Goal: Task Accomplishment & Management: Complete application form

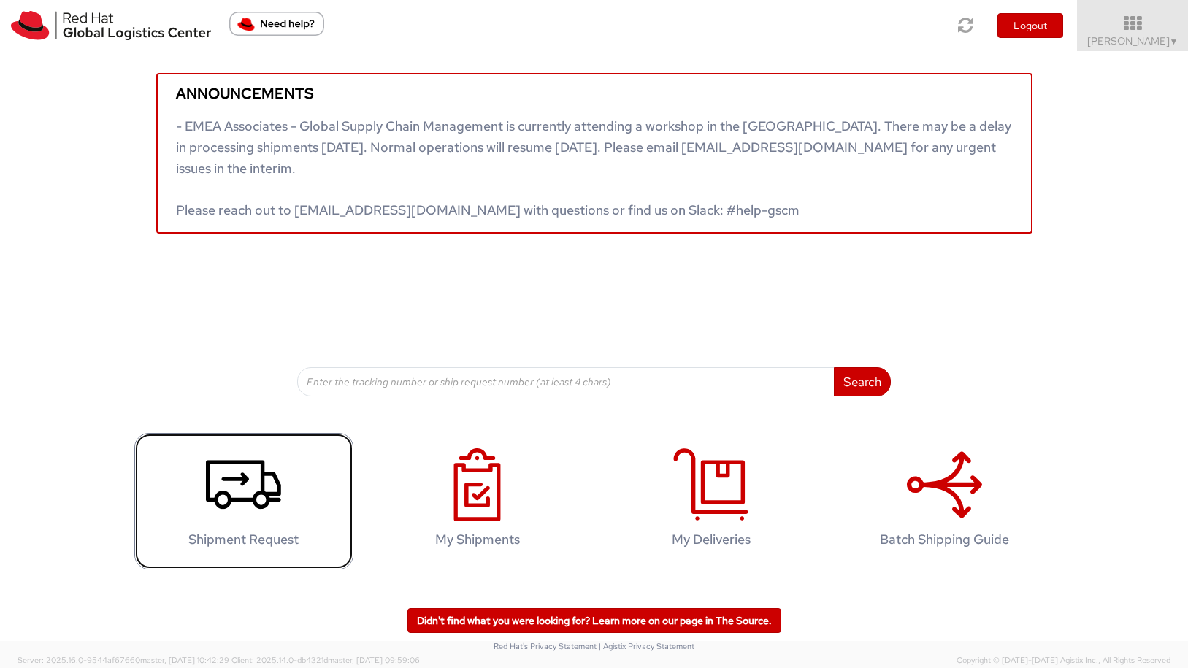
click at [280, 525] on link "Shipment Request" at bounding box center [243, 501] width 219 height 137
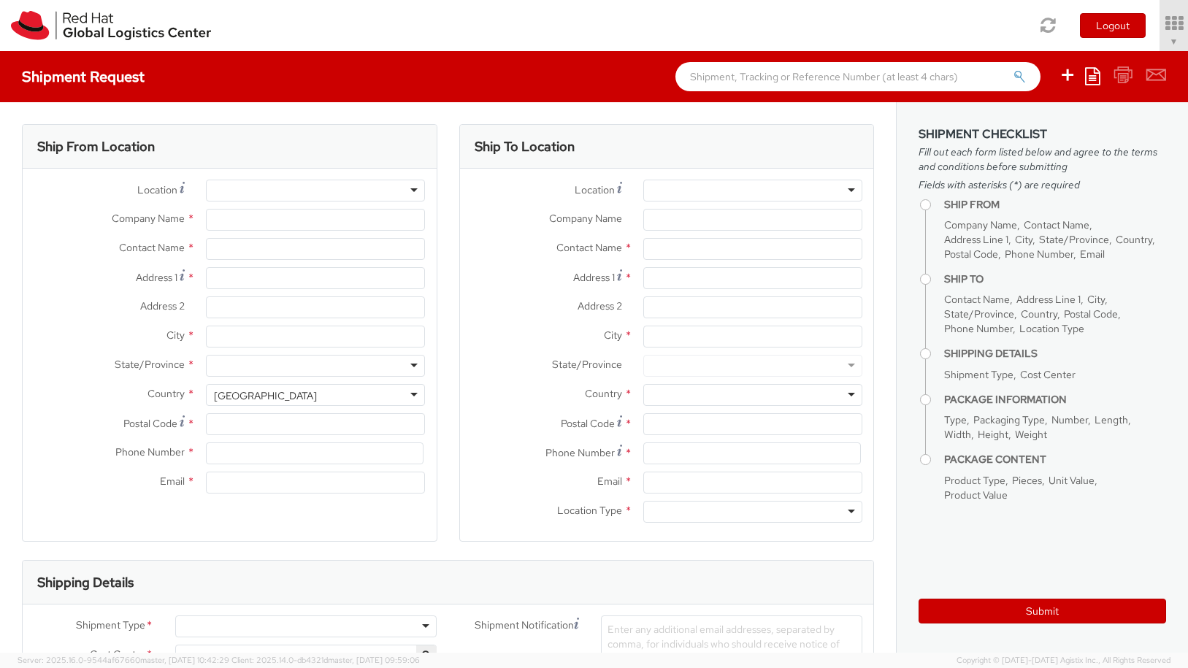
select select "512"
select select
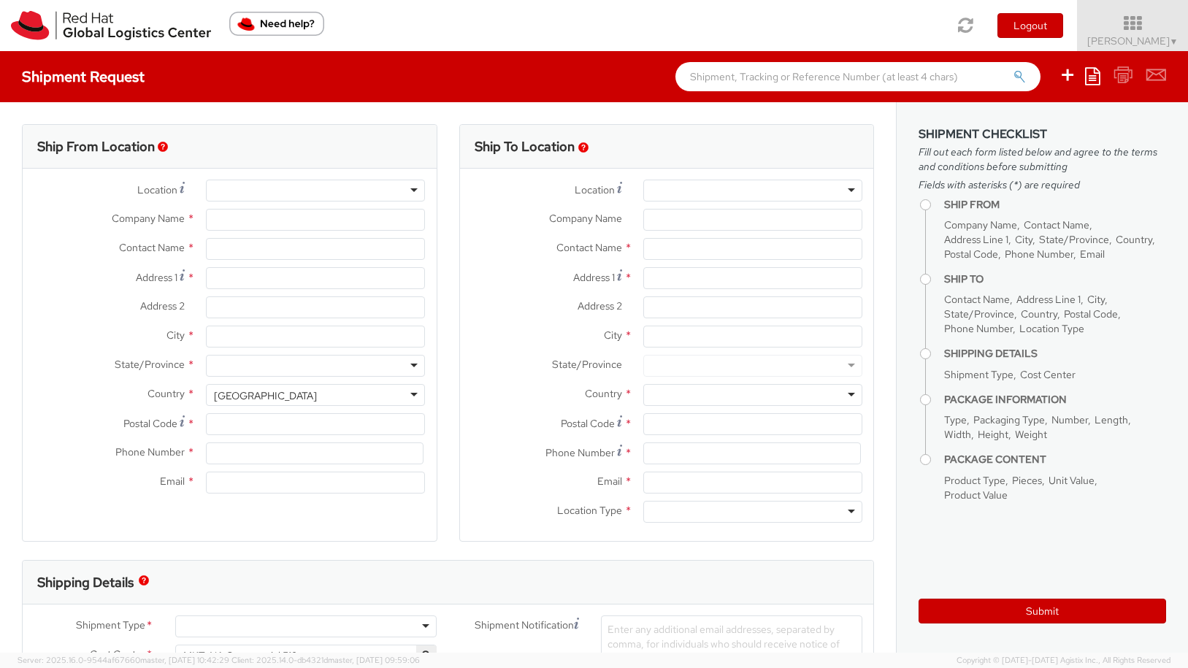
type input "Red Hat, Inc."
type input "[PERSON_NAME]"
type input "[STREET_ADDRESS]"
type input "Suite 800"
type input "[PERSON_NAME]"
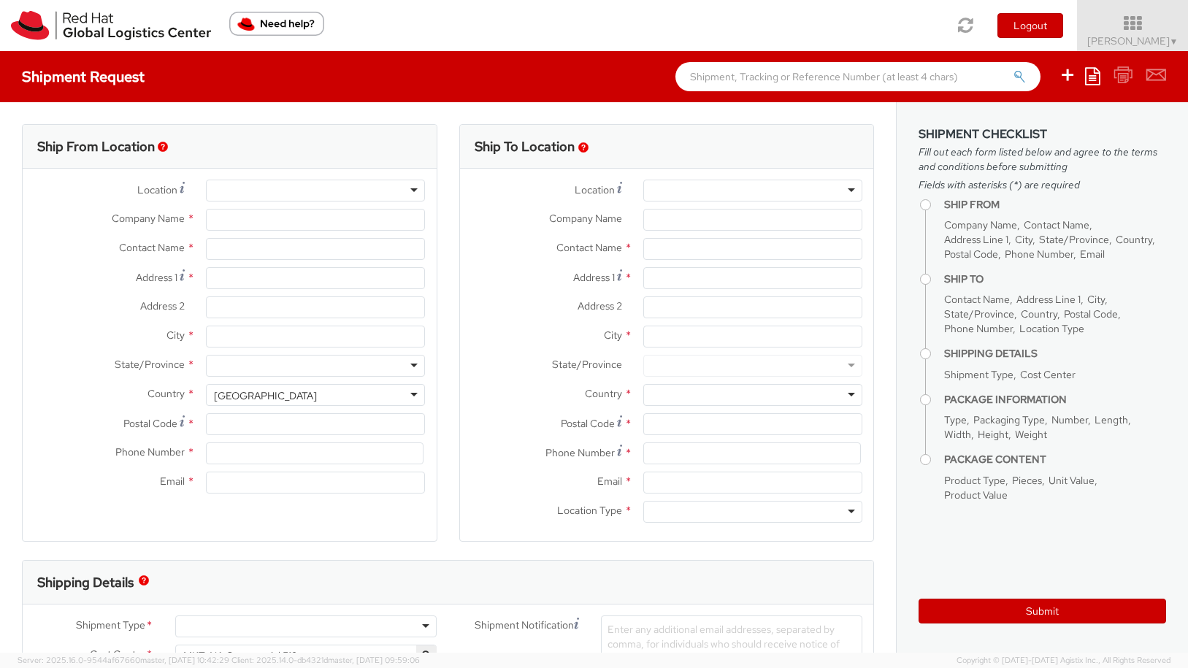
type input "22102"
type input "17037482295"
type input "[EMAIL_ADDRESS][DOMAIN_NAME]"
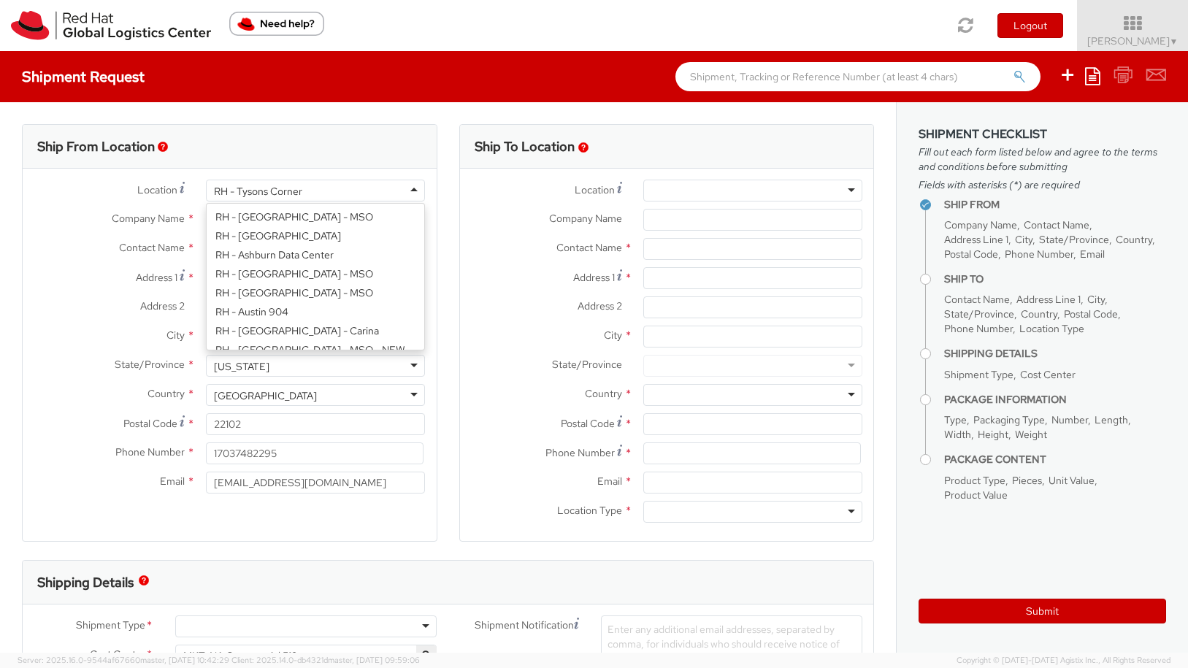
click at [269, 188] on div "RH - Tysons Corner" at bounding box center [258, 191] width 88 height 15
click at [283, 328] on div "Location * RH - [GEOGRAPHIC_DATA] RH - [GEOGRAPHIC_DATA] [GEOGRAPHIC_DATA] - [G…" at bounding box center [230, 340] width 414 height 321
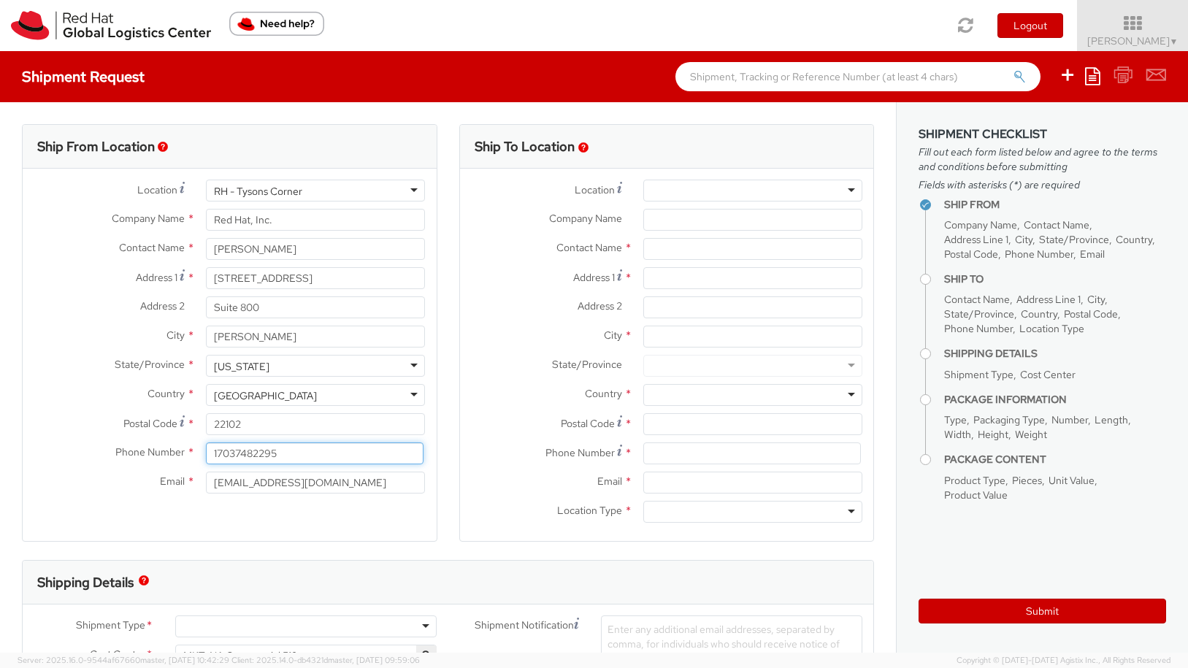
click at [289, 453] on input "17037482295" at bounding box center [315, 454] width 218 height 22
type input "3013181955"
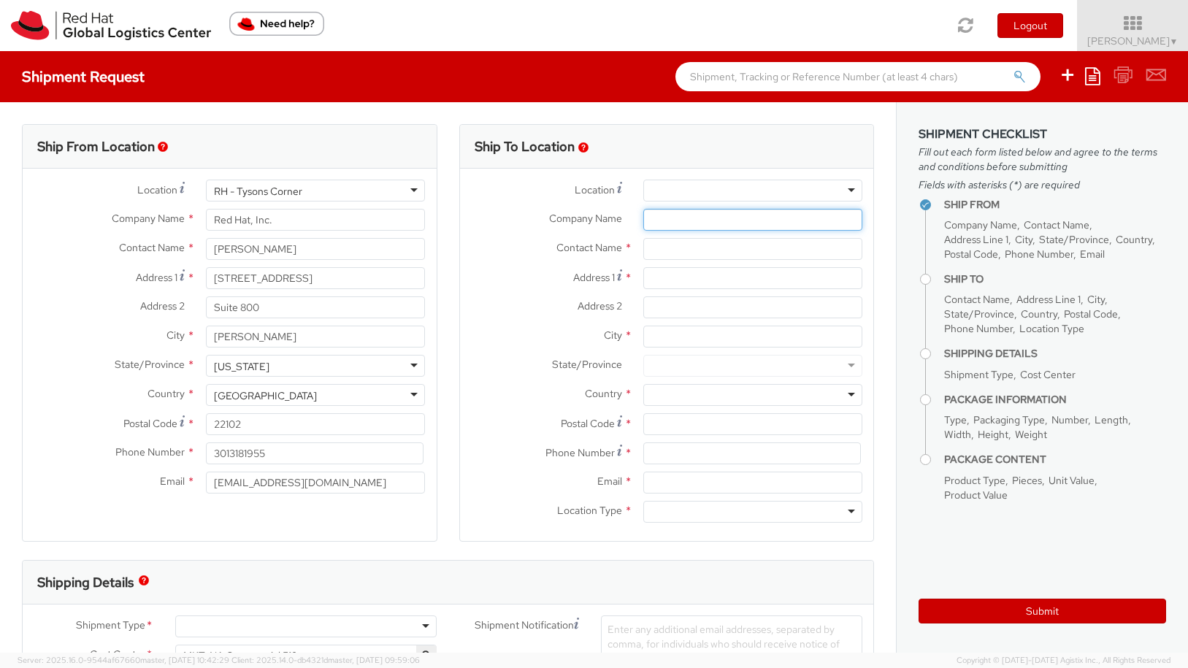
click at [676, 219] on input "Company Name *" at bounding box center [752, 220] width 219 height 22
type input "Springhill Suites [GEOGRAPHIC_DATA]"
type input "attn guest: [PERSON_NAME]"
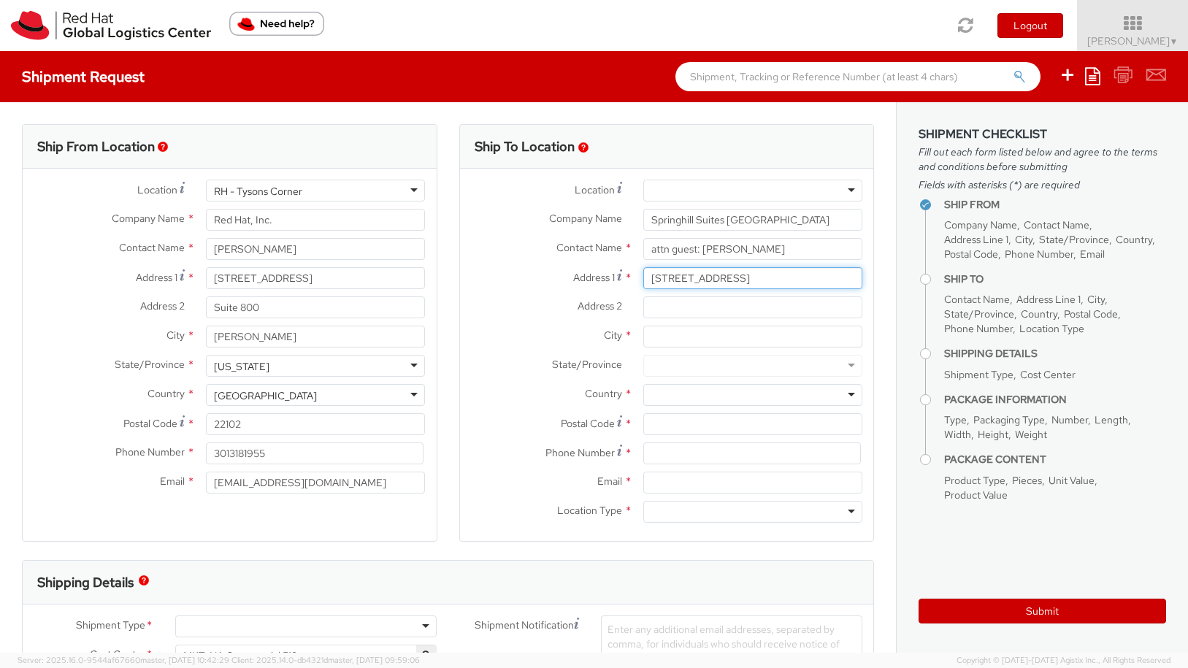
type input "[STREET_ADDRESS]"
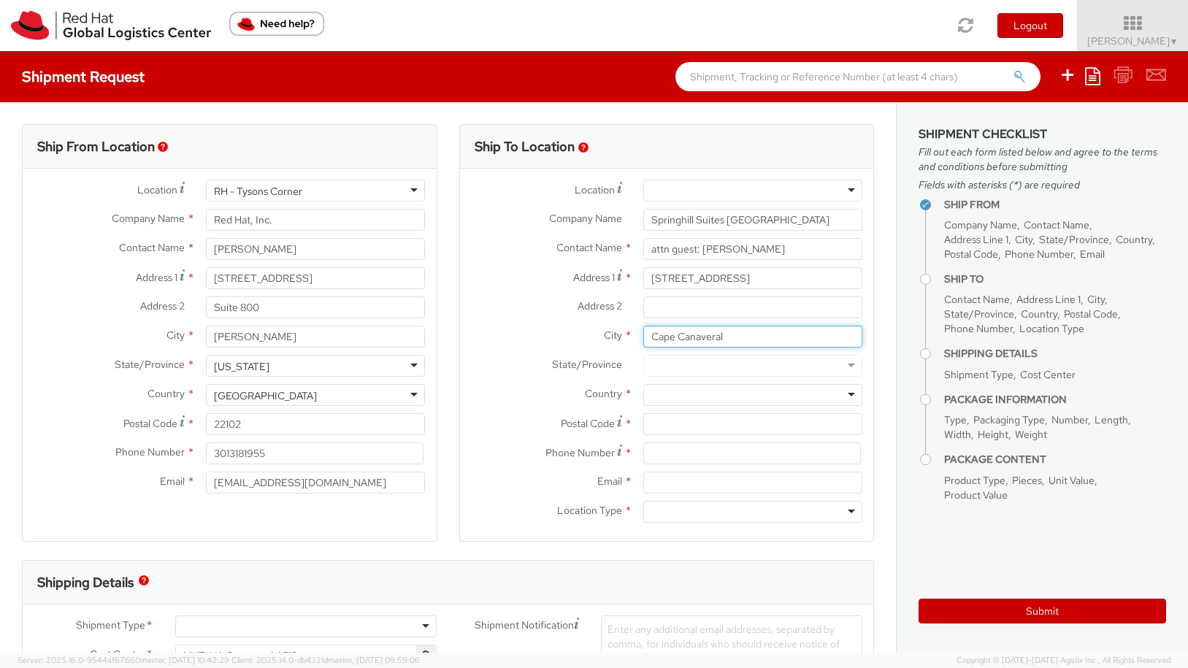
type input "Cape Canaveral"
click at [703, 359] on div at bounding box center [752, 366] width 219 height 22
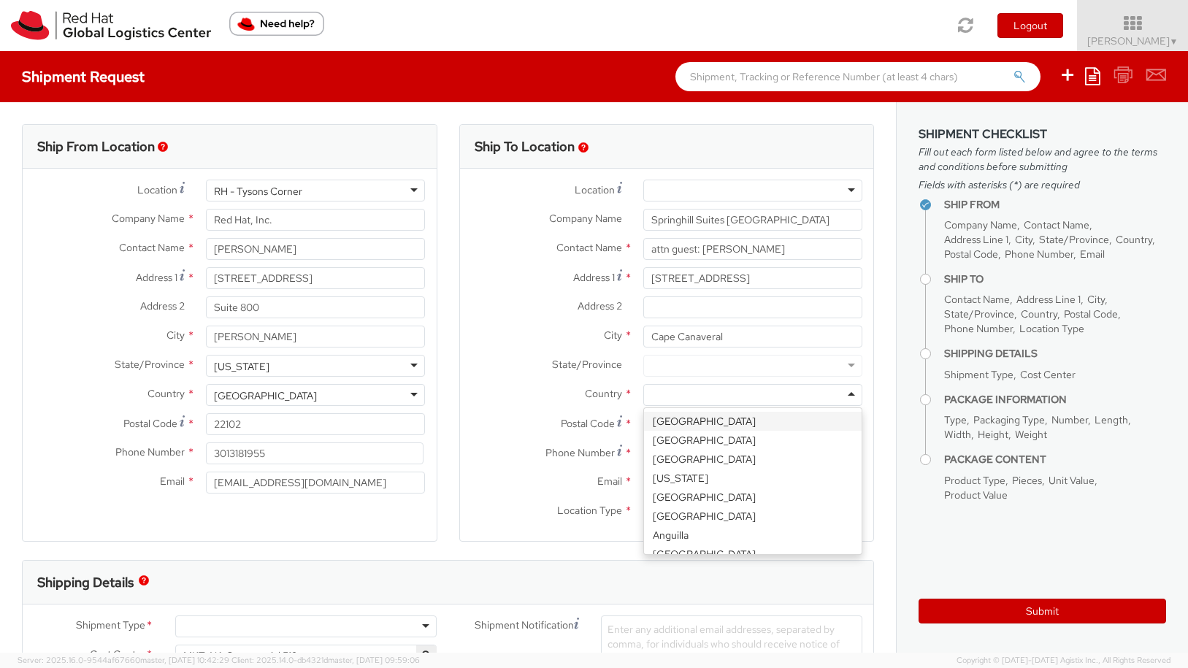
click at [704, 394] on div at bounding box center [752, 395] width 219 height 22
type input "un"
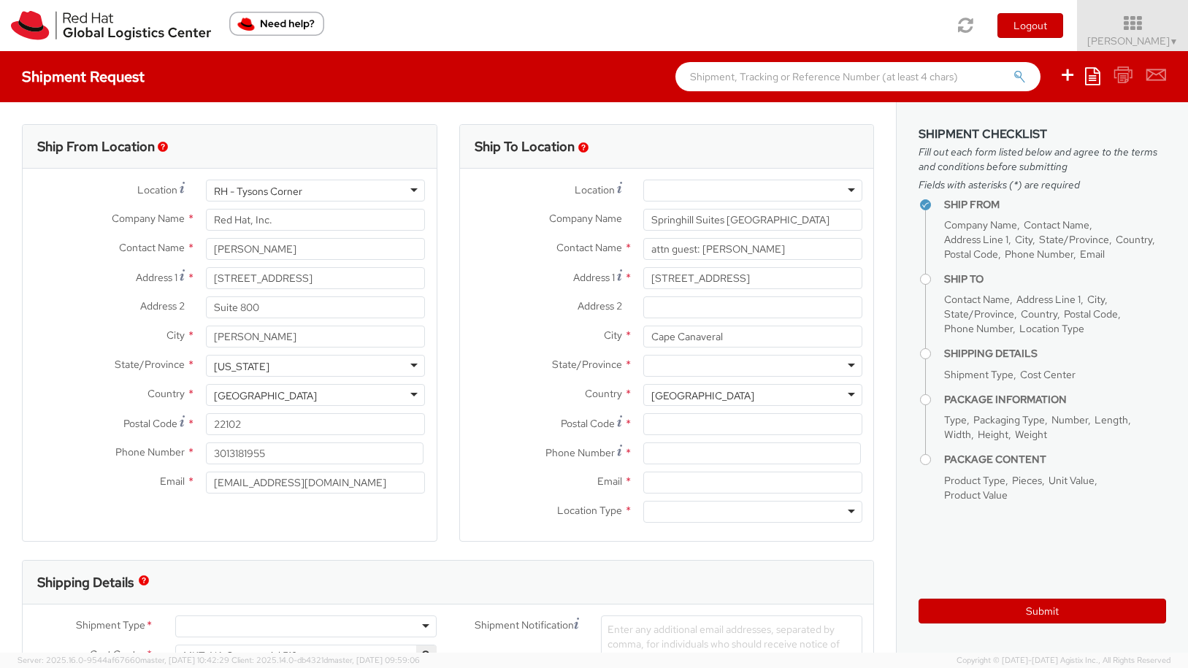
click at [694, 372] on div at bounding box center [752, 366] width 219 height 22
type input "g"
type input "fl"
click at [672, 430] on input "Postal Code *" at bounding box center [752, 424] width 219 height 22
type input "32920"
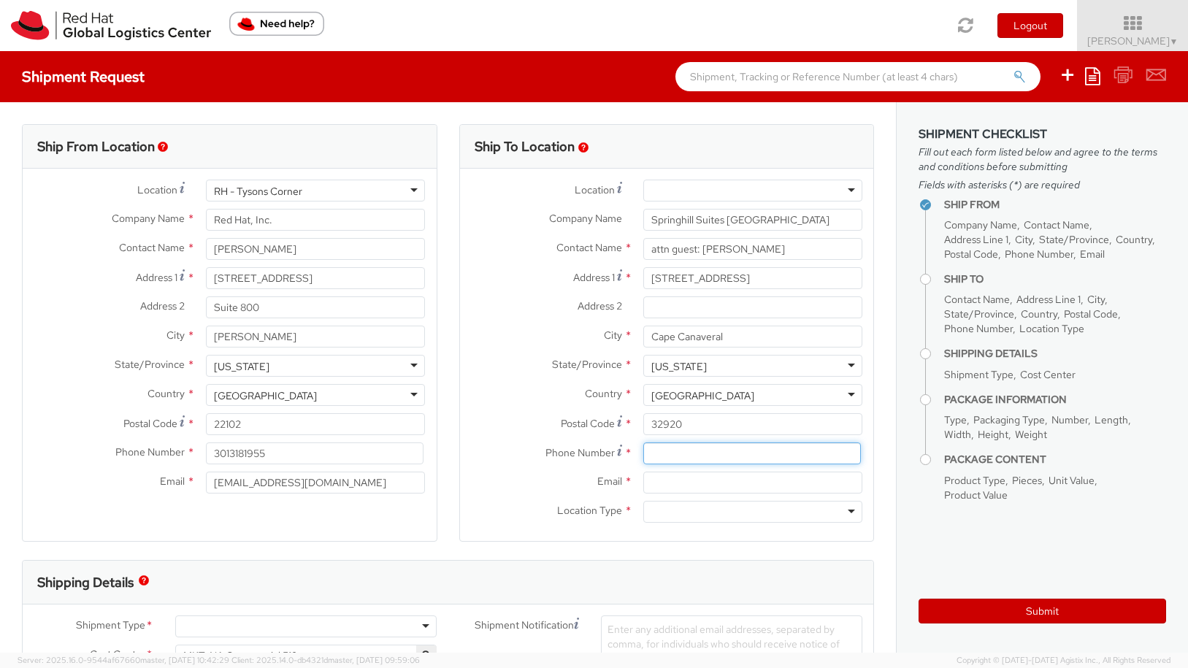
click at [673, 458] on input at bounding box center [752, 454] width 218 height 22
paste input "4055094452"
type input "4055094452"
click at [698, 481] on input "Email *" at bounding box center [752, 483] width 219 height 22
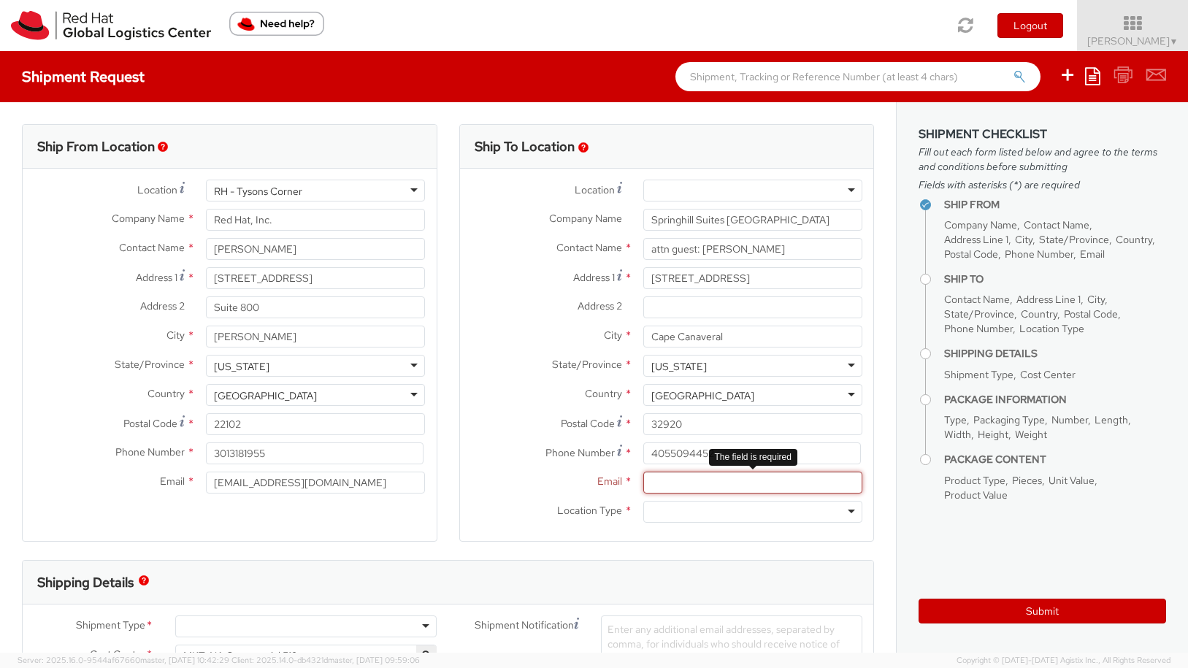
paste input "[EMAIL_ADDRESS][DOMAIN_NAME]"
type input "[EMAIL_ADDRESS][DOMAIN_NAME]"
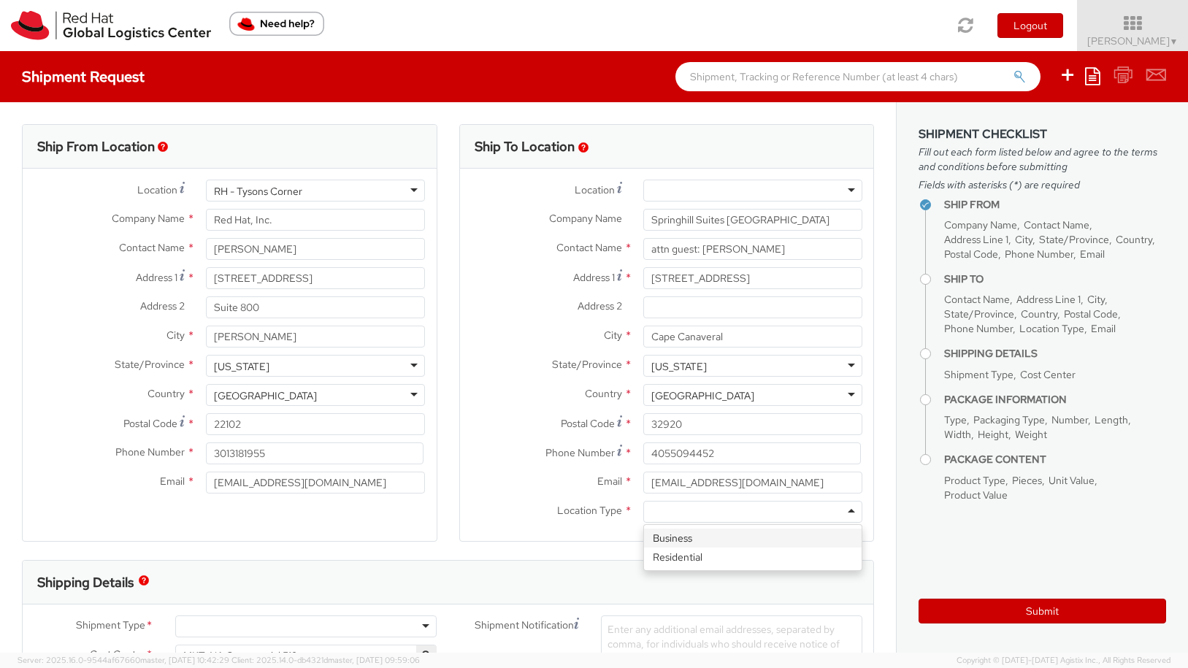
click at [694, 508] on div at bounding box center [752, 512] width 219 height 22
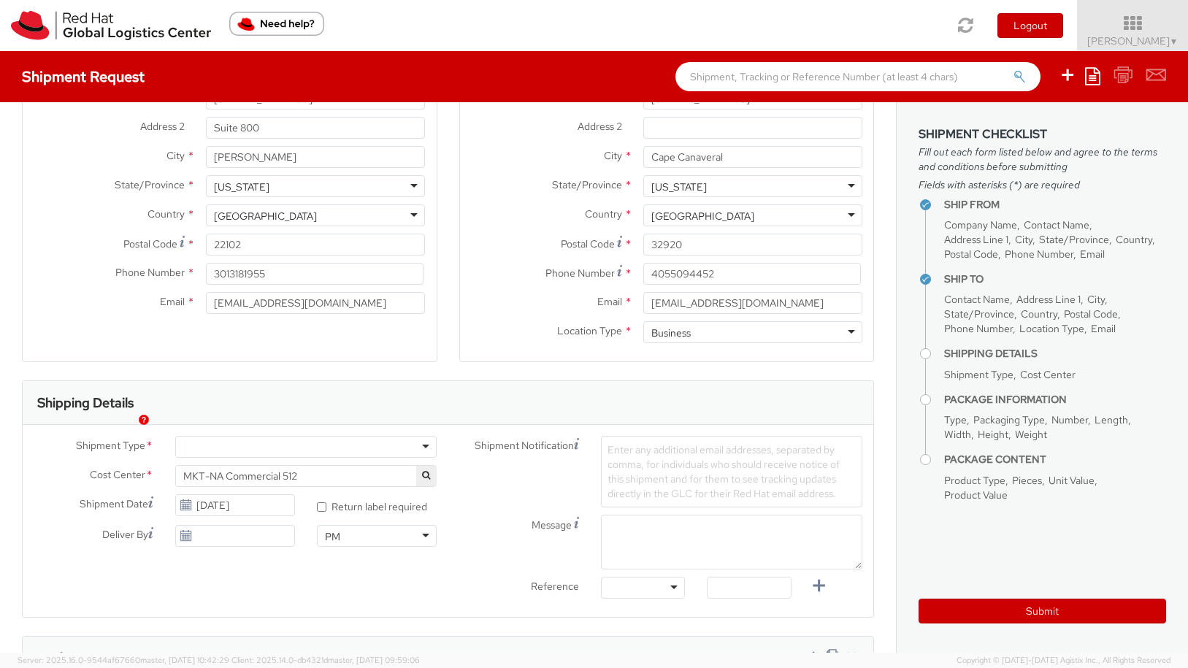
scroll to position [218, 0]
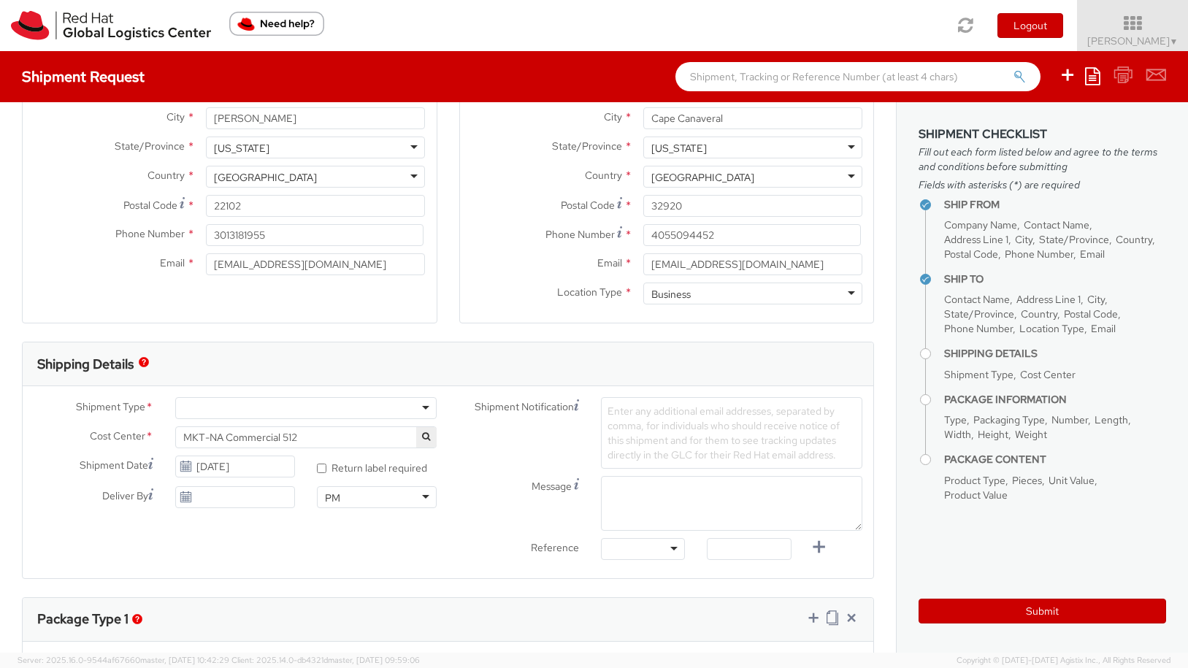
click at [413, 405] on div at bounding box center [305, 408] width 261 height 22
click at [267, 501] on input "[DATE]" at bounding box center [235, 497] width 120 height 22
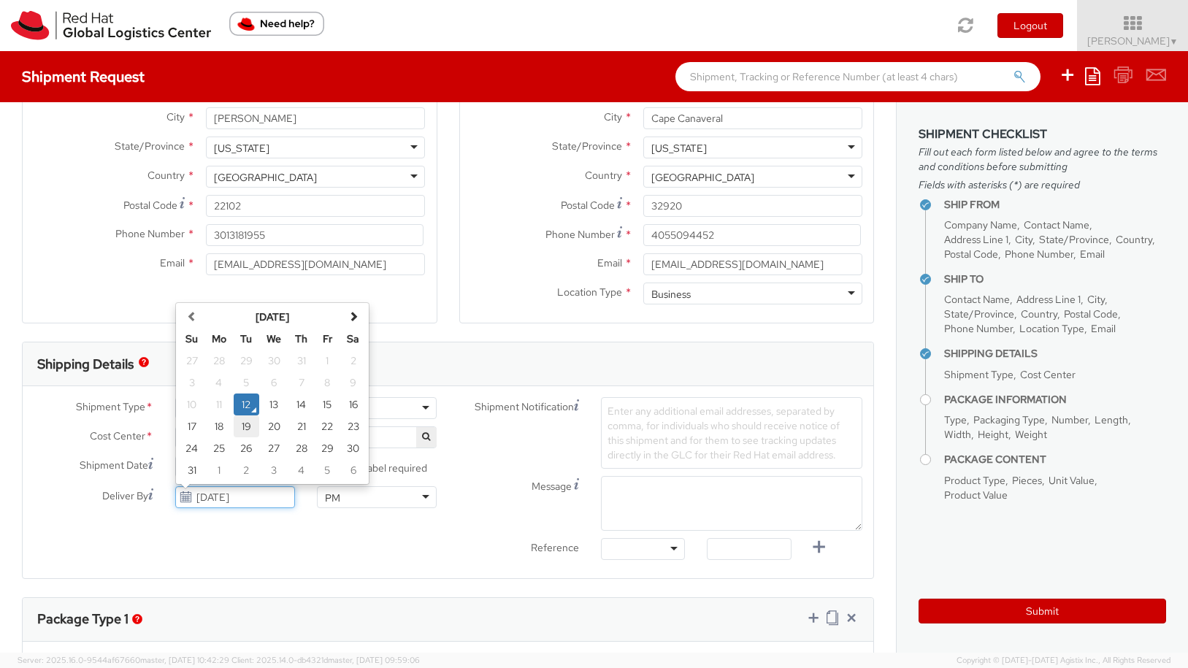
click at [245, 426] on td "19" at bounding box center [247, 427] width 26 height 22
type input "[DATE]"
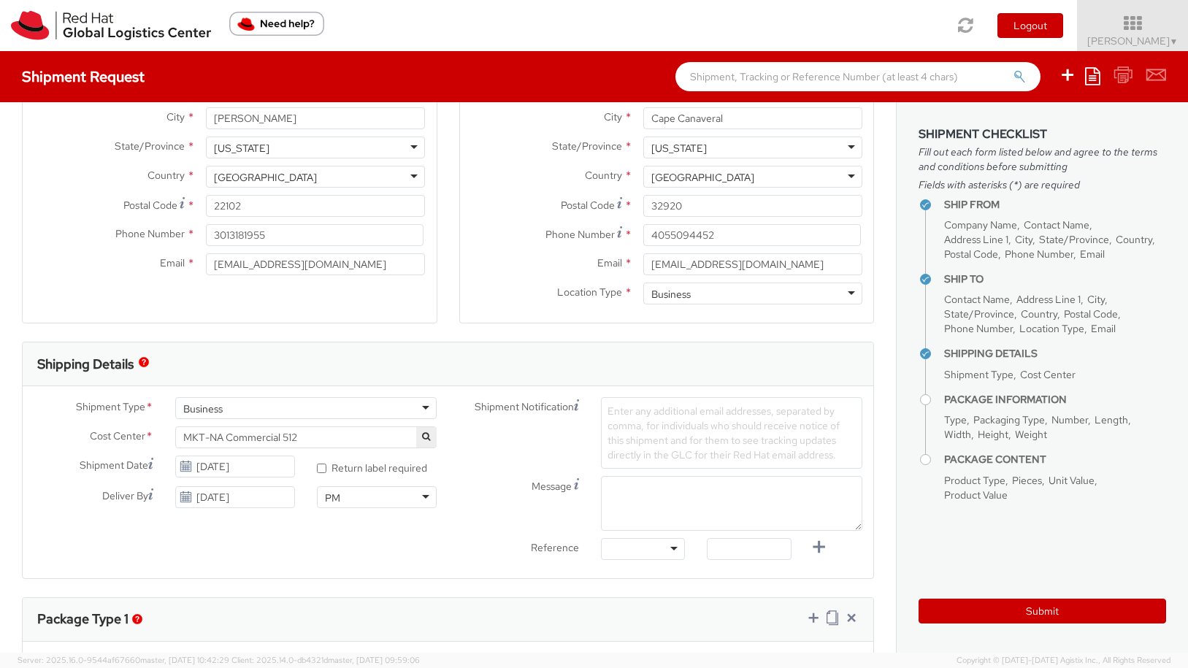
click at [382, 550] on div "Shipment Type * Business Business Batch Business Personal Cost Center * MKT-NA …" at bounding box center [448, 482] width 851 height 170
click at [675, 432] on div "Enter any additional email addresses, separated by comma, for individuals who s…" at bounding box center [731, 433] width 261 height 72
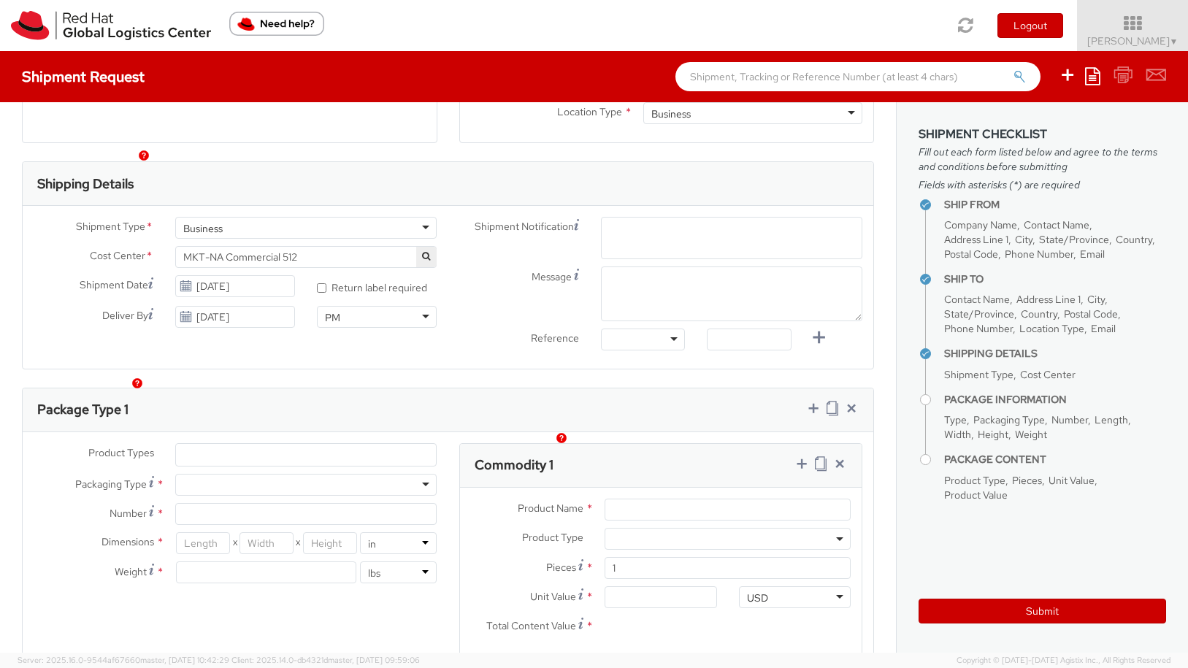
scroll to position [429, 0]
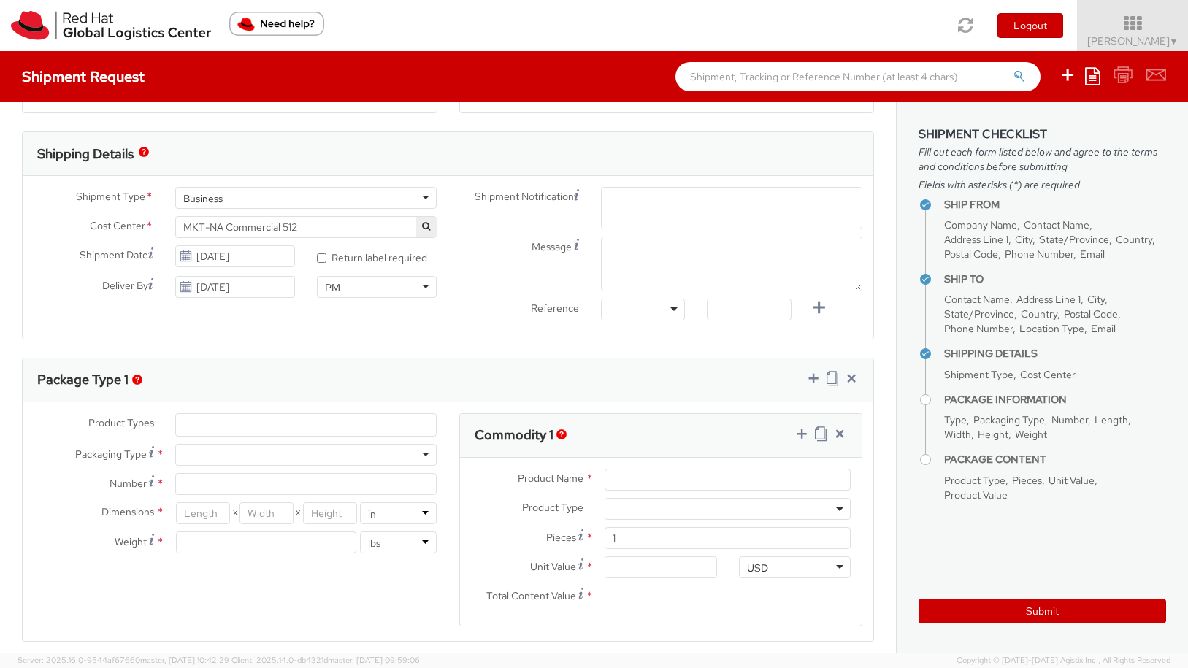
click at [267, 455] on div "Product Types * Documents Docking Station Laptop Monitor Other Hardware Server …" at bounding box center [236, 490] width 426 height 155
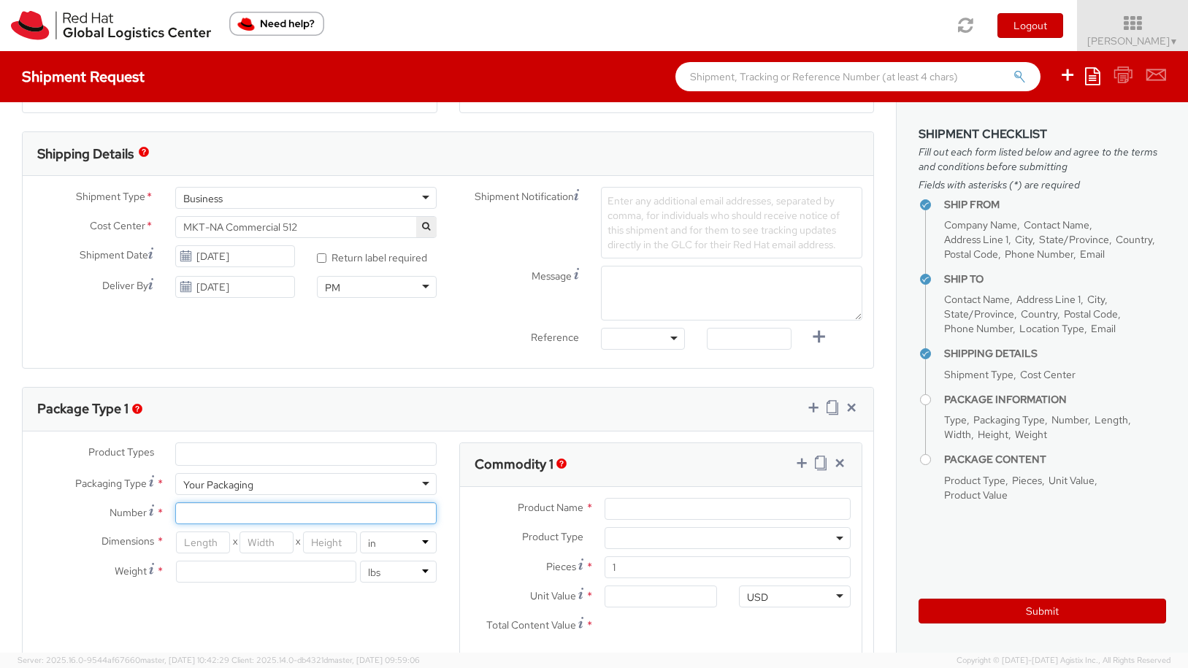
click at [251, 513] on input "Number *" at bounding box center [305, 514] width 261 height 22
type input "1"
click at [217, 551] on input "number" at bounding box center [203, 543] width 54 height 22
type input "12"
click at [268, 546] on input "number" at bounding box center [267, 543] width 54 height 22
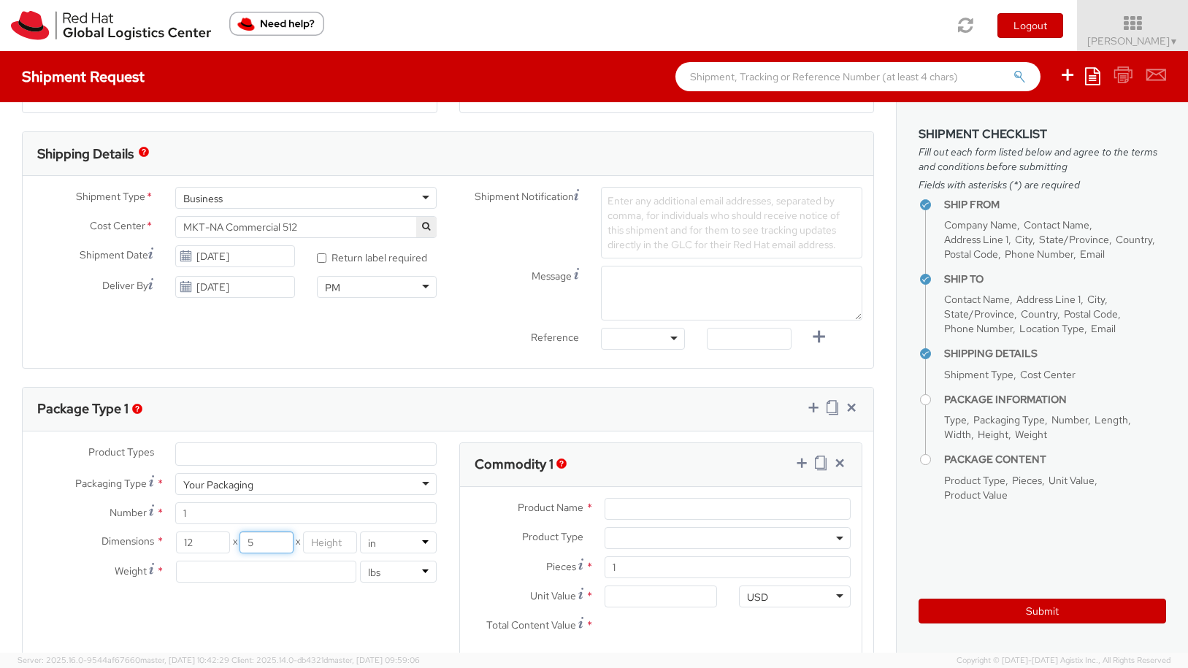
type input "5"
click at [341, 543] on input "number" at bounding box center [330, 543] width 54 height 22
type input "9"
click at [332, 577] on input "number" at bounding box center [266, 572] width 180 height 22
type input "5"
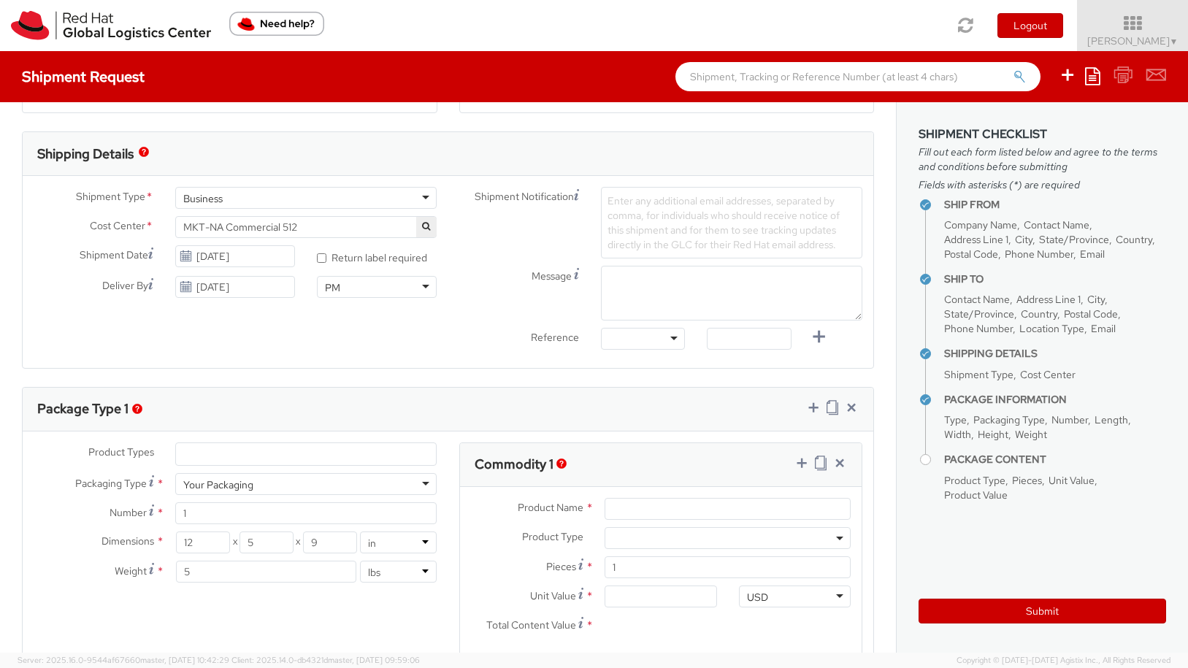
click at [343, 610] on div "Product Types * Documents Docking Station Laptop Monitor Other Hardware Server …" at bounding box center [448, 559] width 851 height 232
click at [628, 505] on input "Product Name *" at bounding box center [728, 509] width 246 height 22
type input "red hat fedoras"
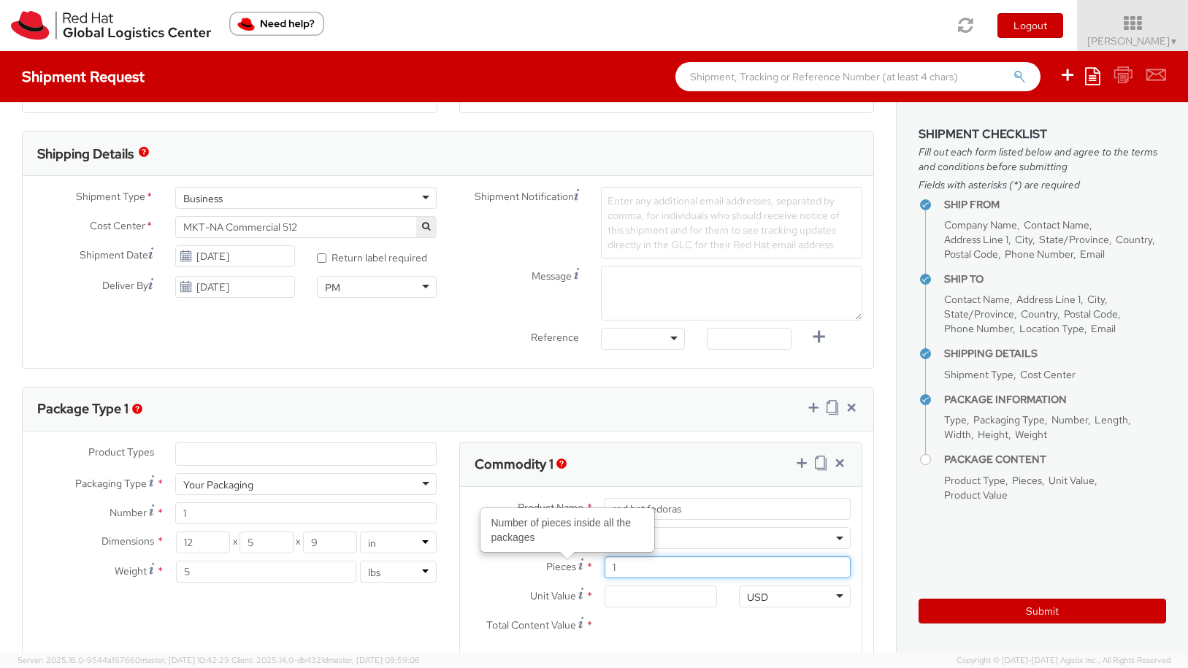
drag, startPoint x: 651, startPoint y: 562, endPoint x: 570, endPoint y: 562, distance: 81.1
click at [570, 562] on div "Pieces Number of pieces inside all the packages * 1" at bounding box center [661, 568] width 402 height 22
type input "6"
type input "0.00"
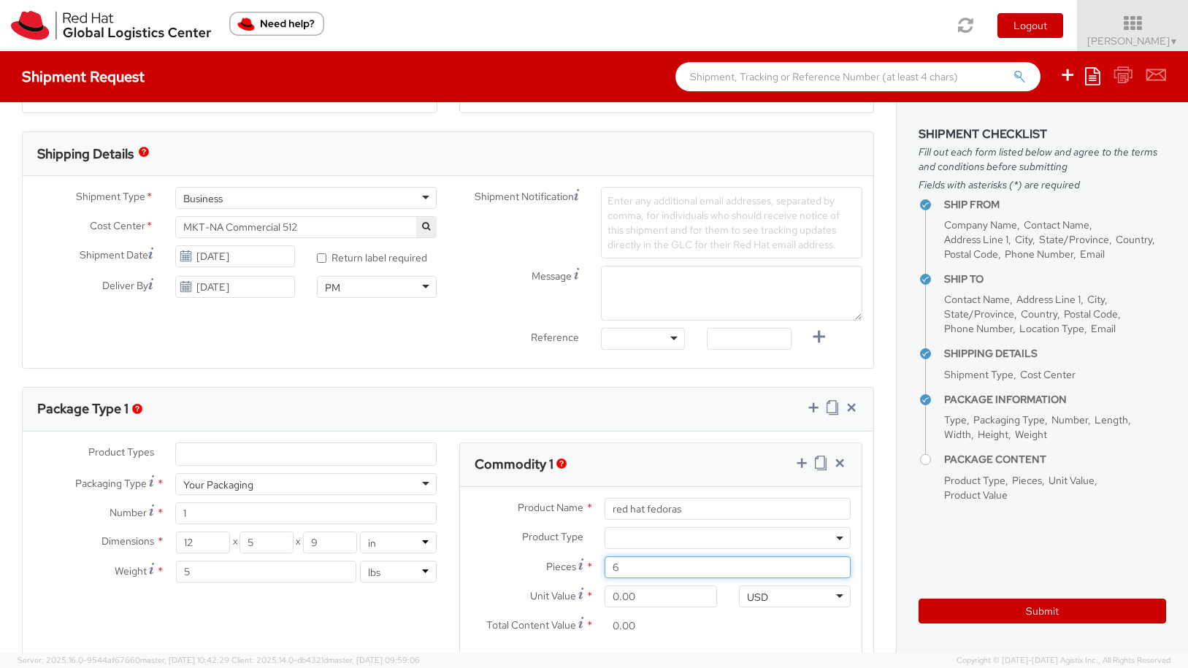
type input "6"
drag, startPoint x: 639, startPoint y: 603, endPoint x: 581, endPoint y: 605, distance: 58.5
click at [581, 605] on div "Unit Value * 0.00" at bounding box center [594, 597] width 268 height 22
type input "0.02"
type input "0.12"
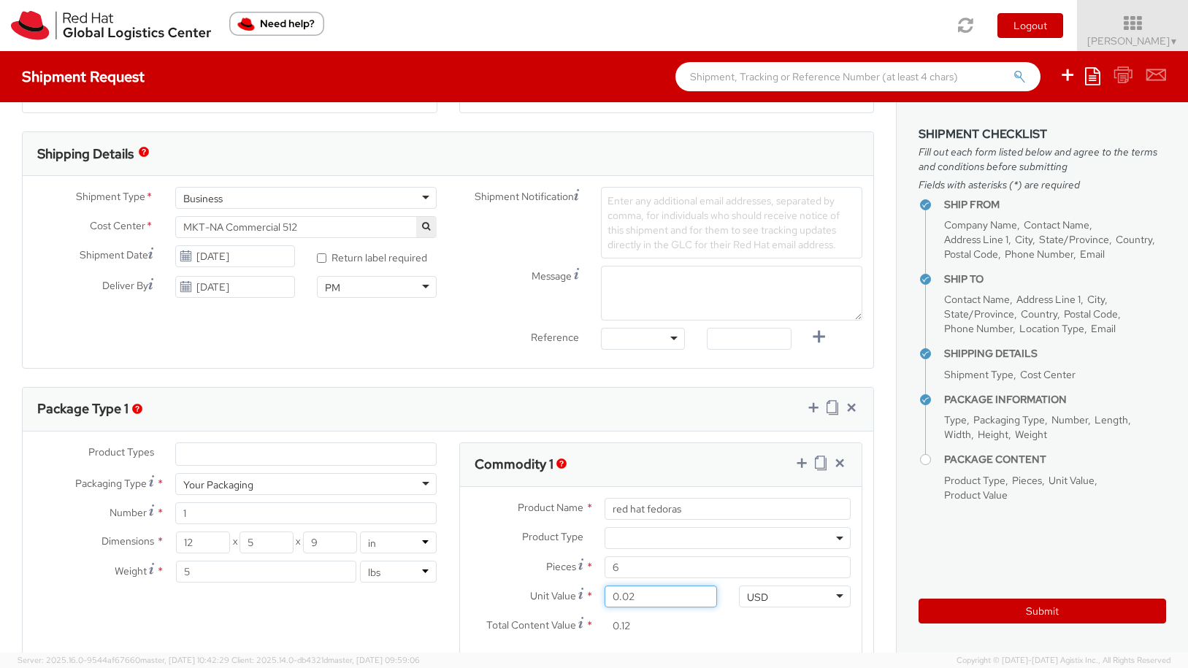
type input "0.25"
type input "1.50"
type input "0.00"
type input "2.00"
type input "12.00"
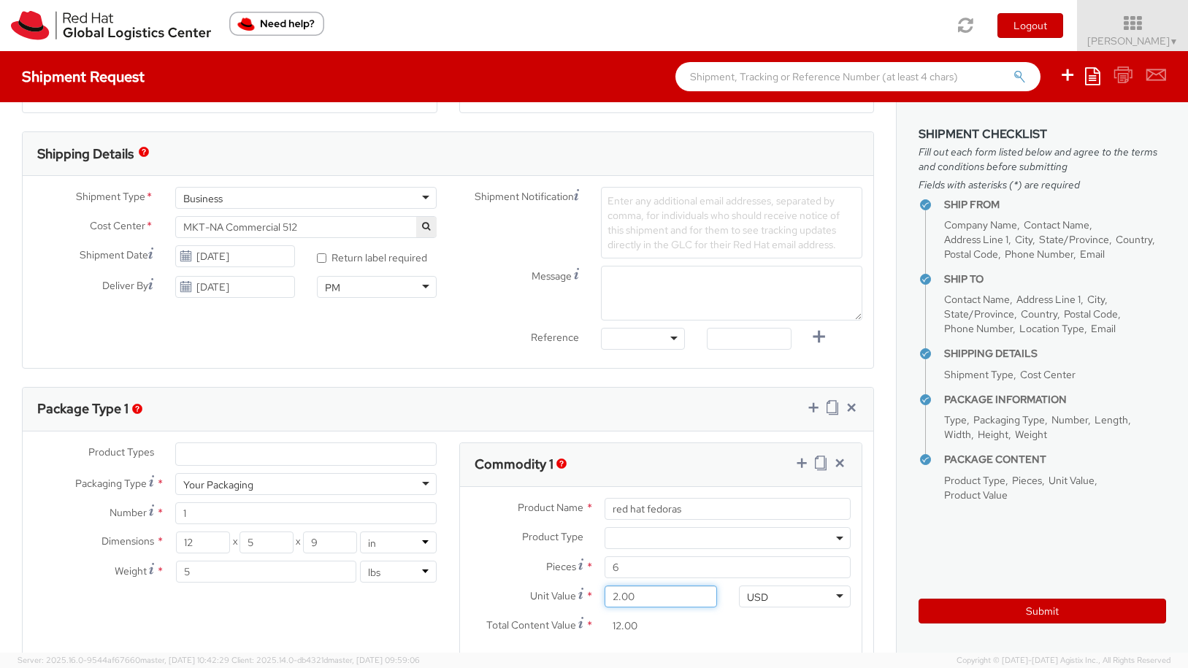
type input "25.00"
type input "150.00"
click at [708, 616] on input "150.00" at bounding box center [661, 626] width 112 height 22
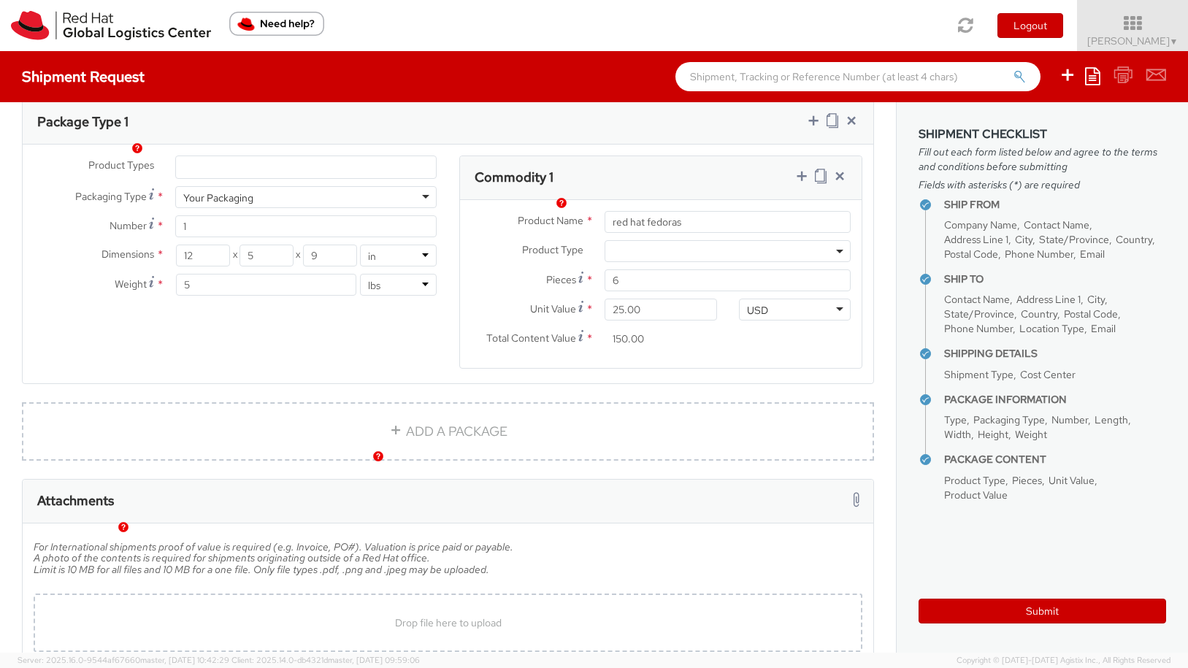
scroll to position [803, 0]
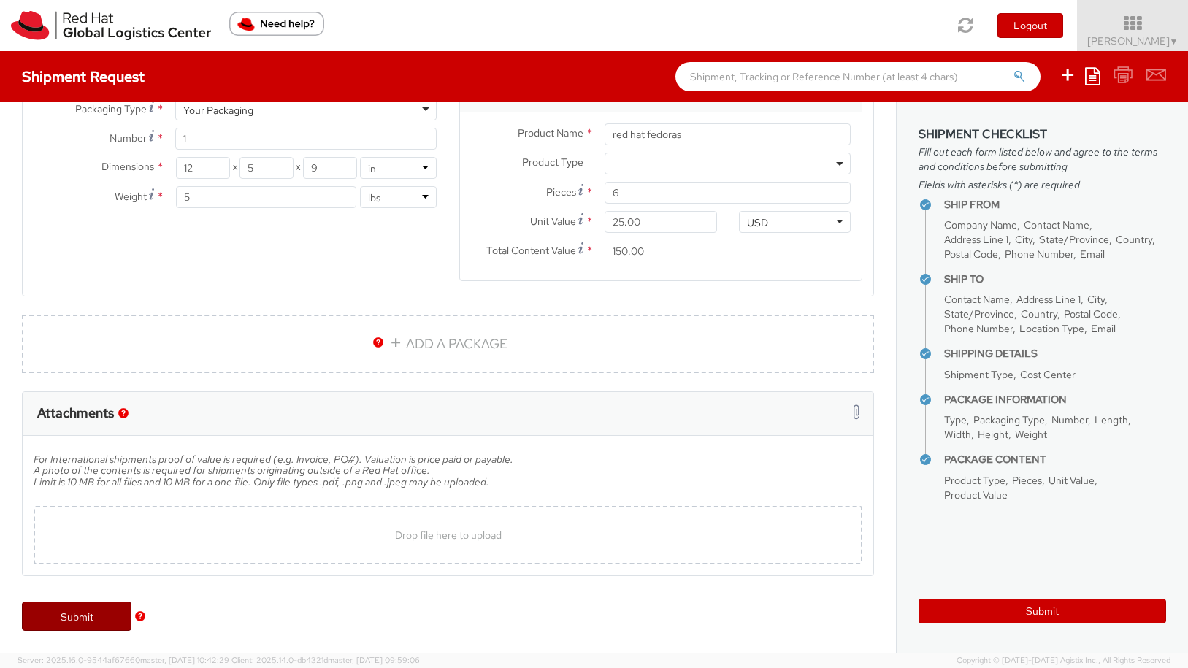
click at [85, 611] on link "Submit" at bounding box center [77, 616] width 110 height 29
